Goal: Task Accomplishment & Management: Manage account settings

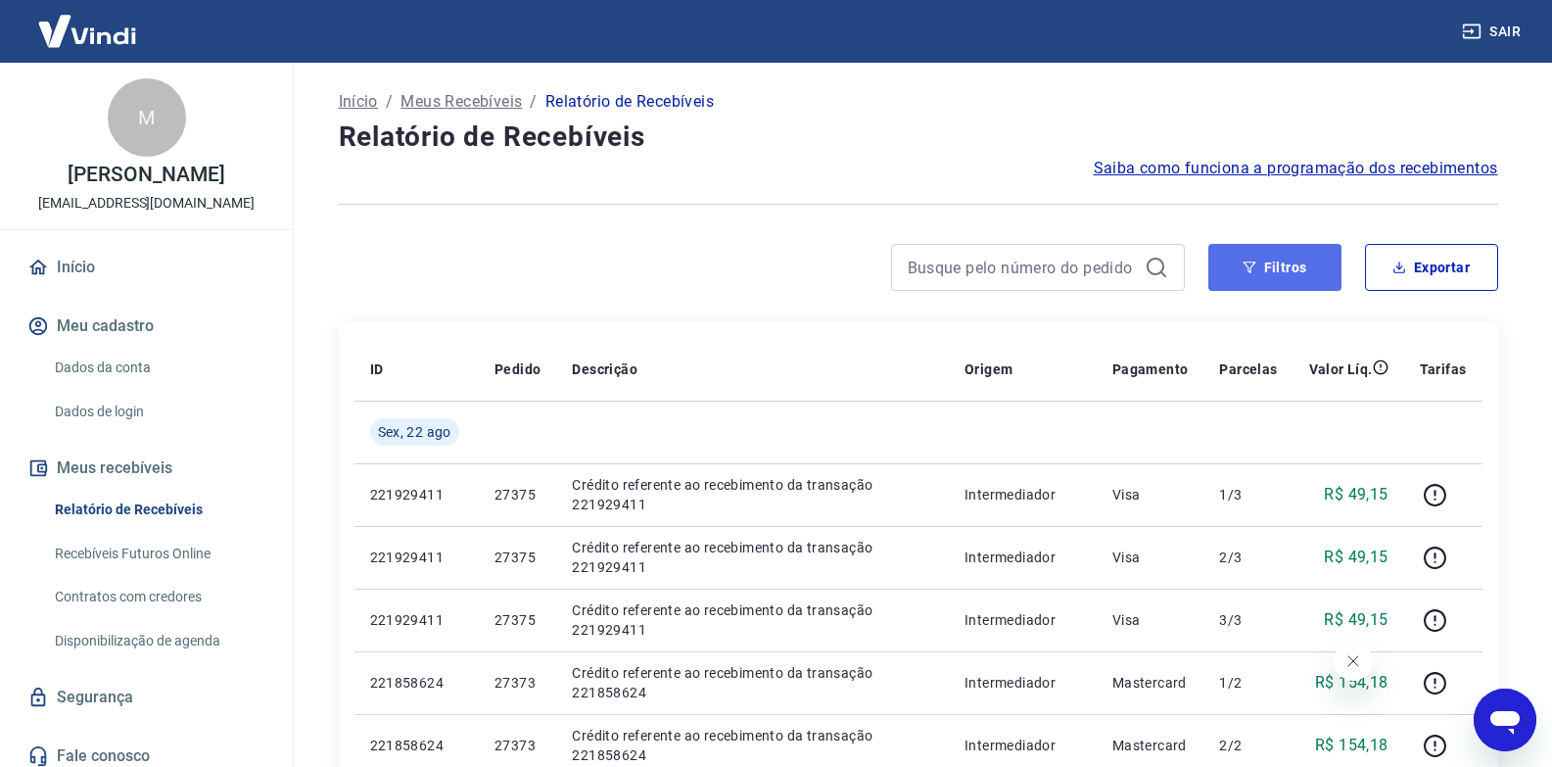
click at [1282, 266] on button "Filtros" at bounding box center [1274, 267] width 133 height 47
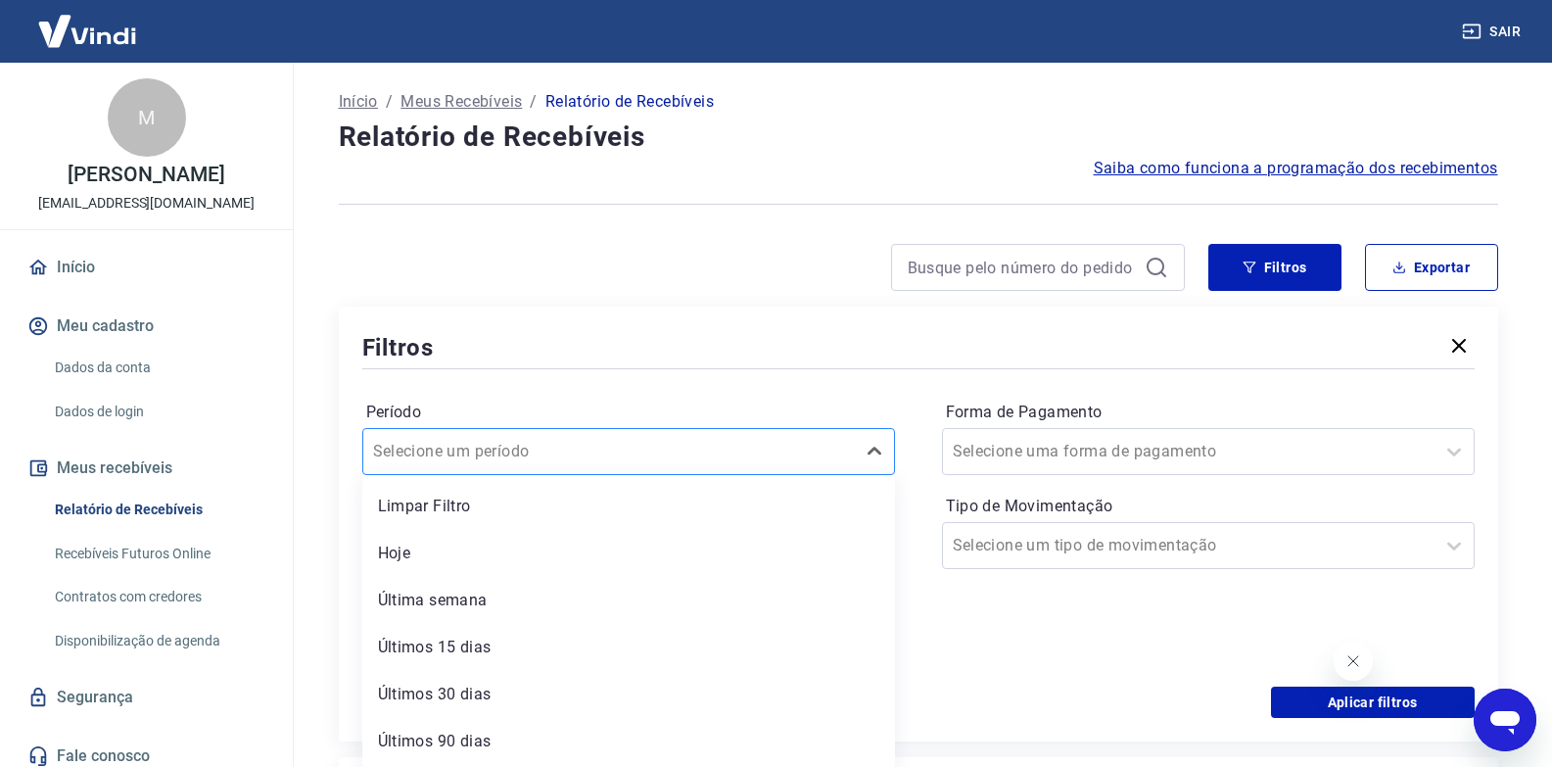
scroll to position [2, 0]
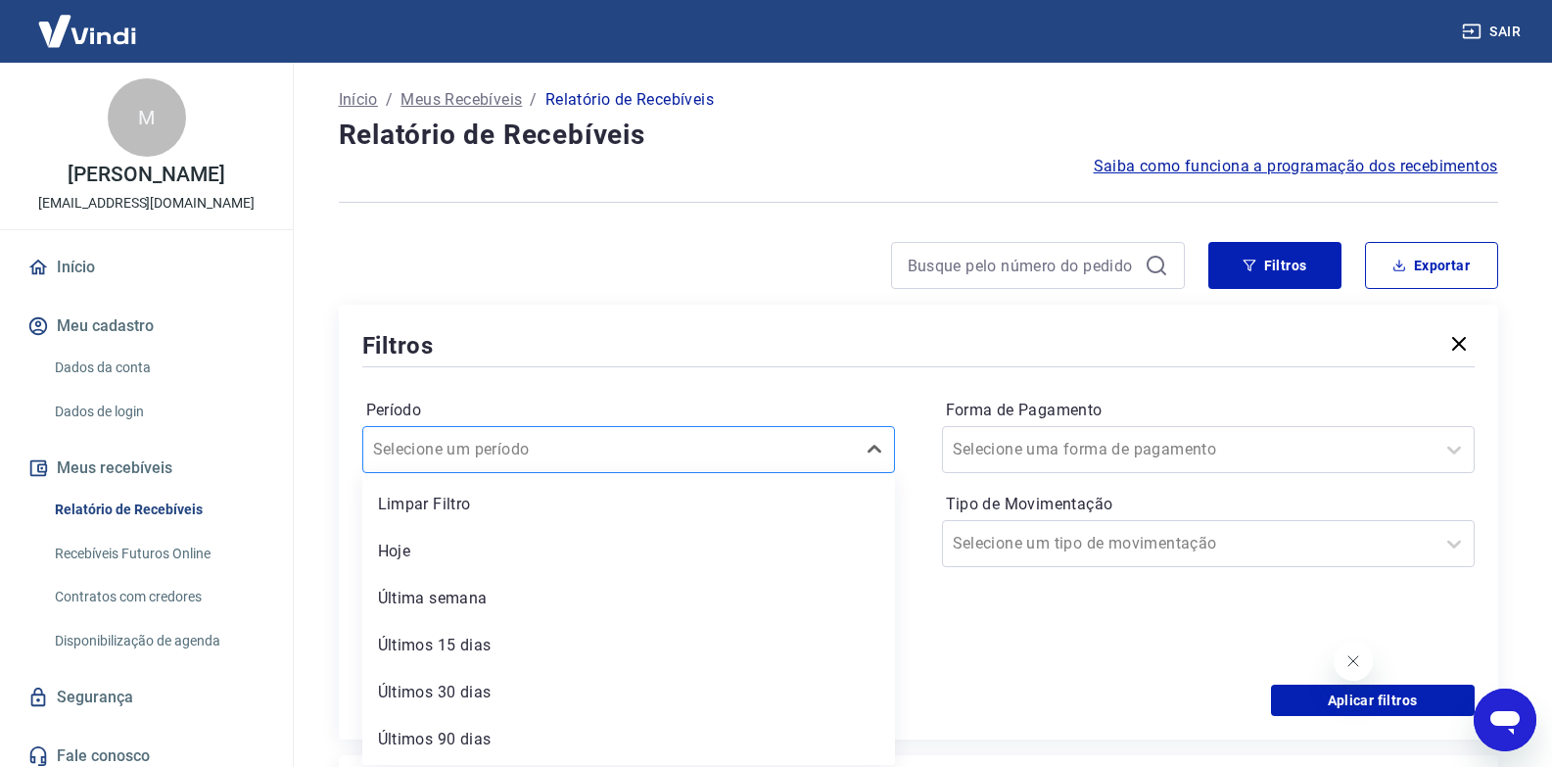
click at [491, 464] on div "Selecione um período" at bounding box center [609, 449] width 492 height 35
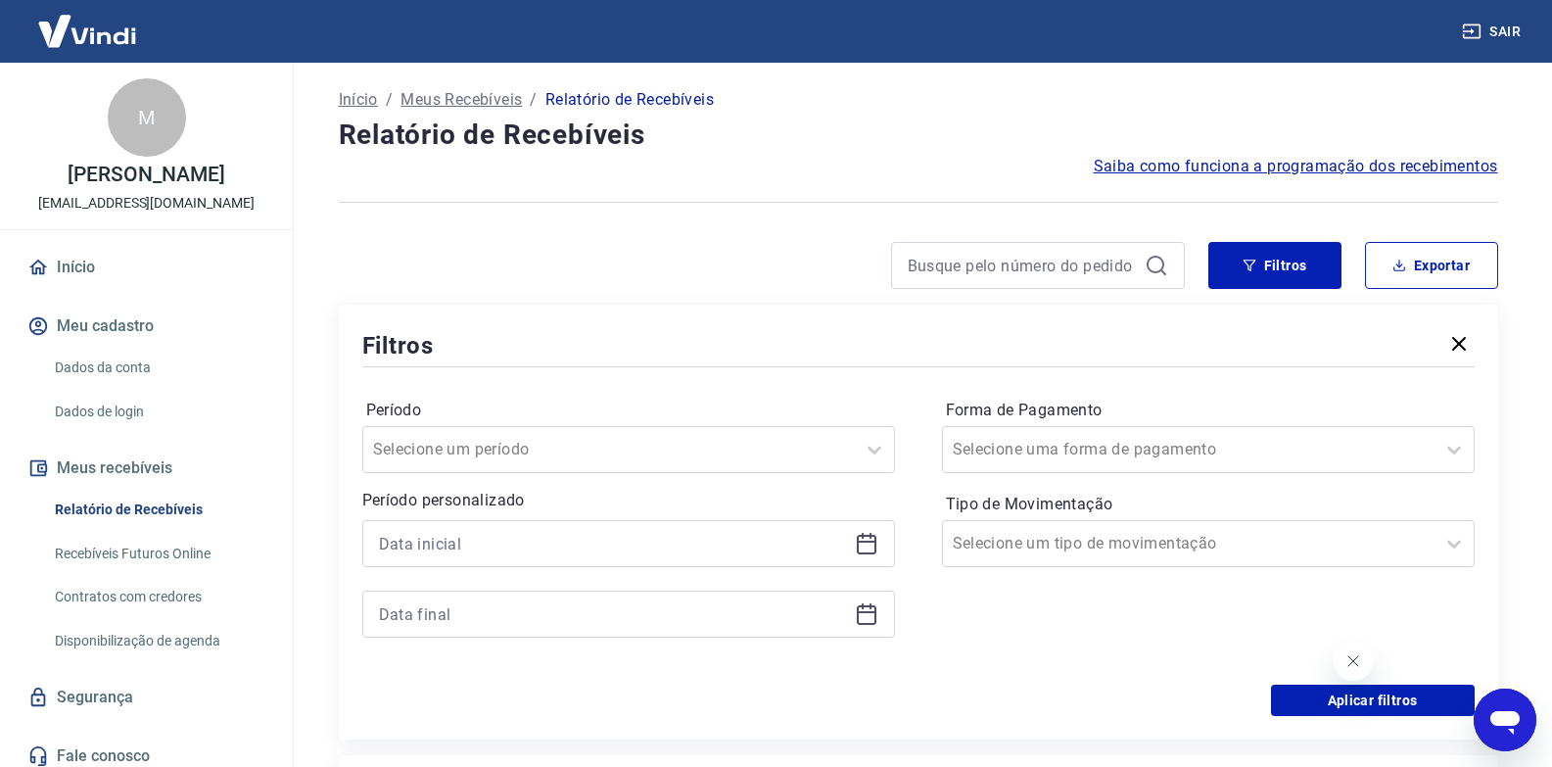
click at [609, 286] on div at bounding box center [762, 265] width 846 height 47
click at [1462, 267] on button "Exportar" at bounding box center [1431, 265] width 133 height 47
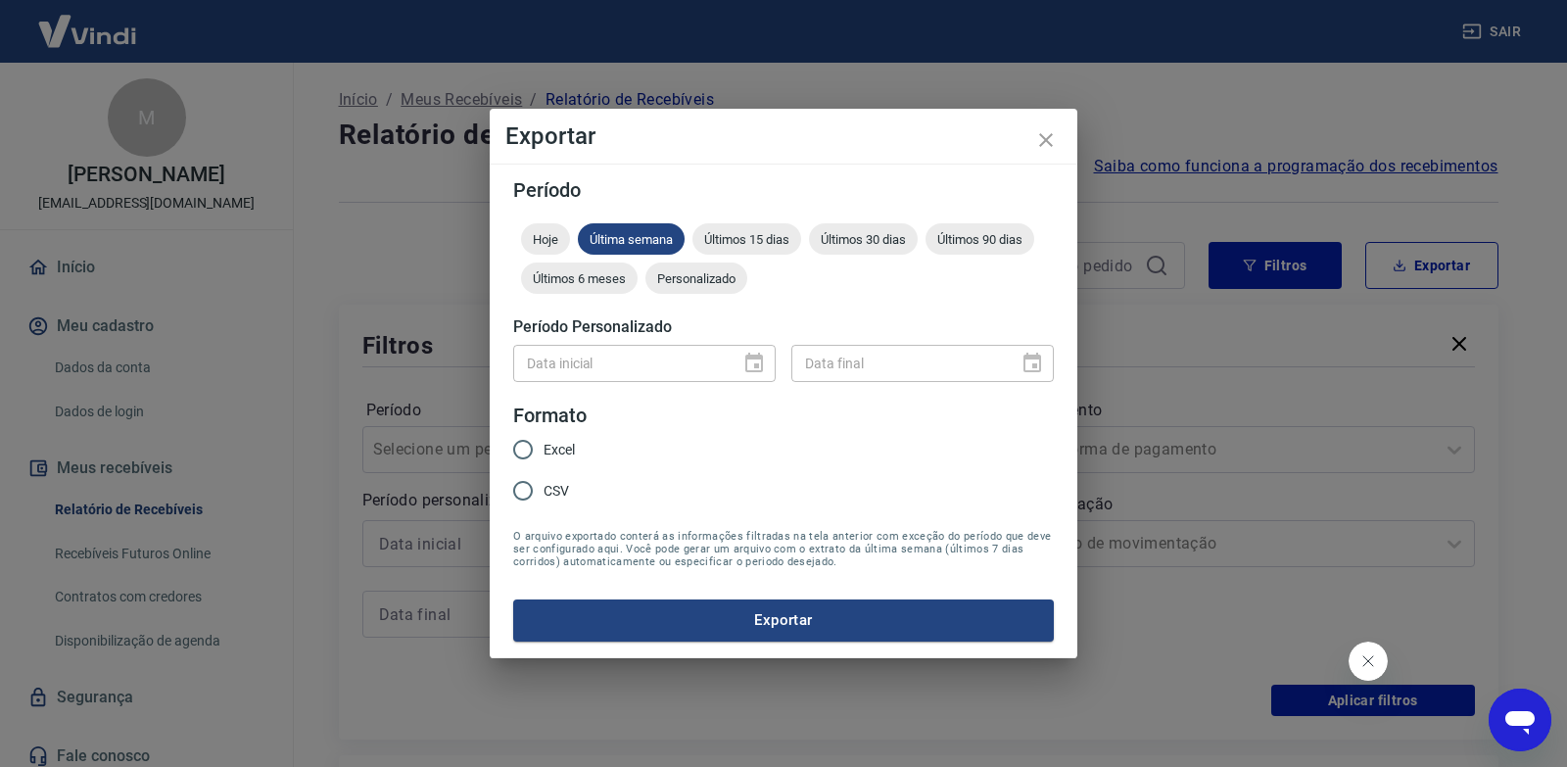
click at [747, 364] on div "Data inicial" at bounding box center [644, 363] width 262 height 36
click at [683, 281] on span "Personalizado" at bounding box center [696, 278] width 102 height 15
click at [619, 365] on input "Data inicial" at bounding box center [619, 363] width 213 height 36
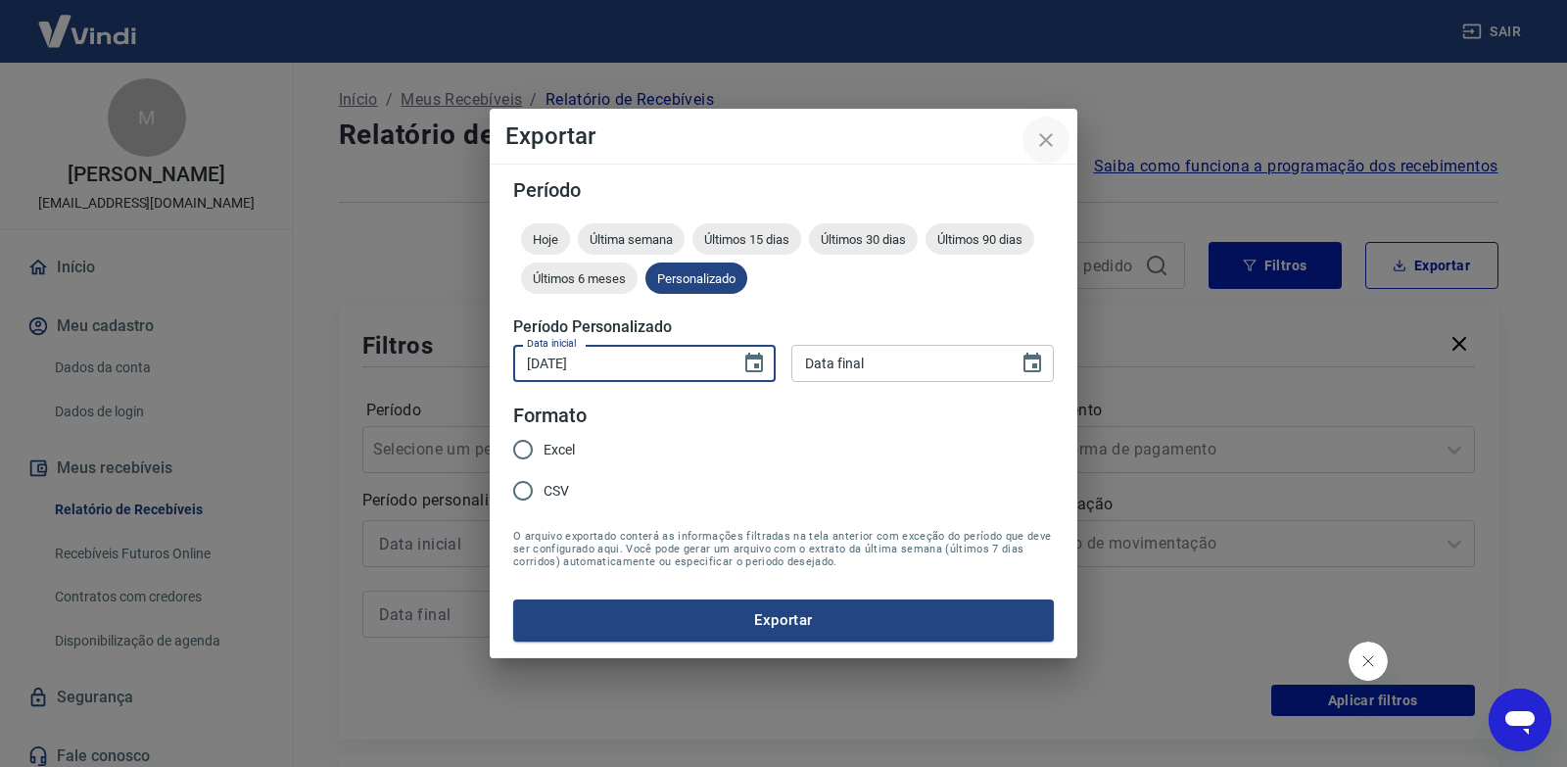
type input "[DATE]"
click at [1050, 130] on icon "close" at bounding box center [1045, 139] width 23 height 23
